Goal: Navigation & Orientation: Find specific page/section

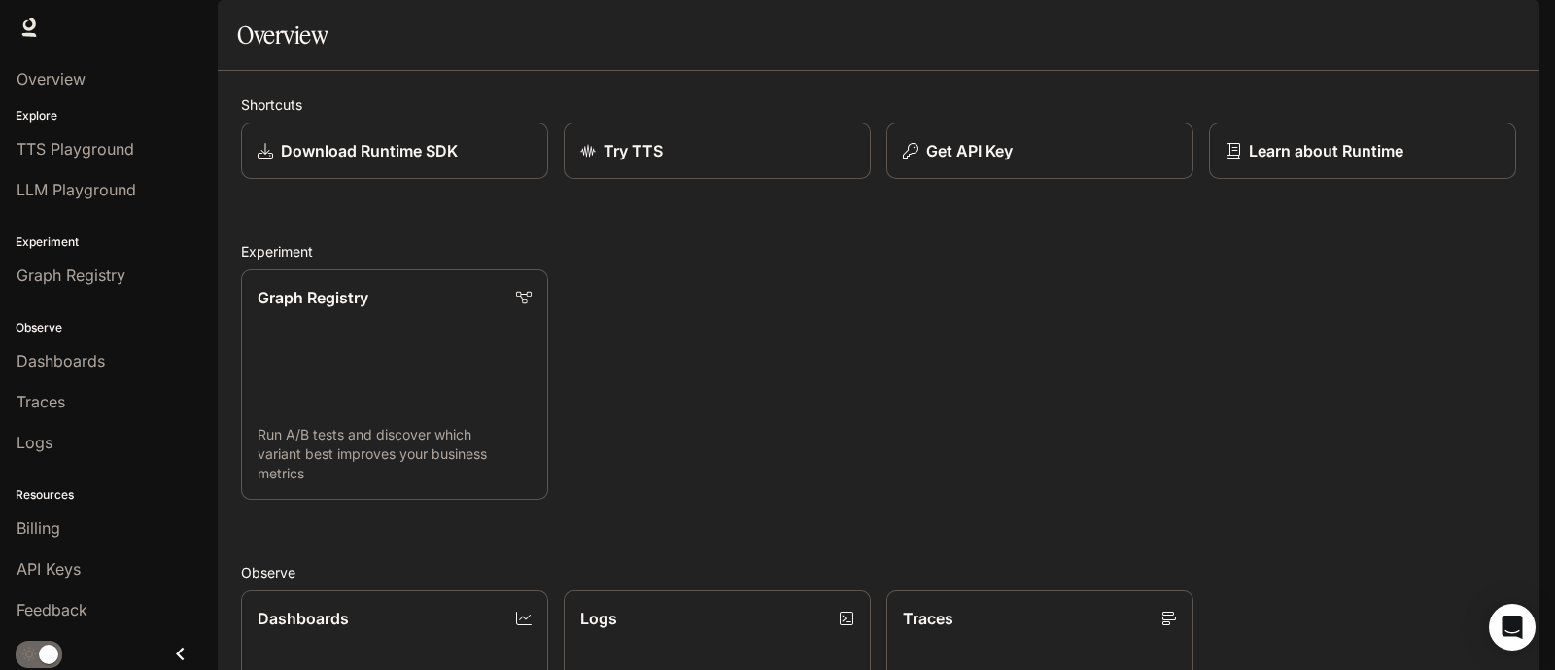
drag, startPoint x: 841, startPoint y: 577, endPoint x: 520, endPoint y: 668, distance: 333.2
click at [841, 577] on div "Shortcuts Download Runtime SDK Try TTS Get API Key Learn about Runtime Experime…" at bounding box center [878, 617] width 1275 height 1047
